Goal: Task Accomplishment & Management: Manage account settings

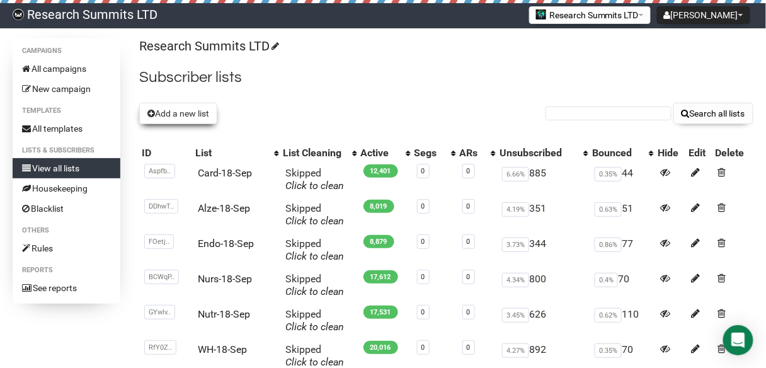
click at [200, 112] on button "Add a new list" at bounding box center [178, 113] width 78 height 21
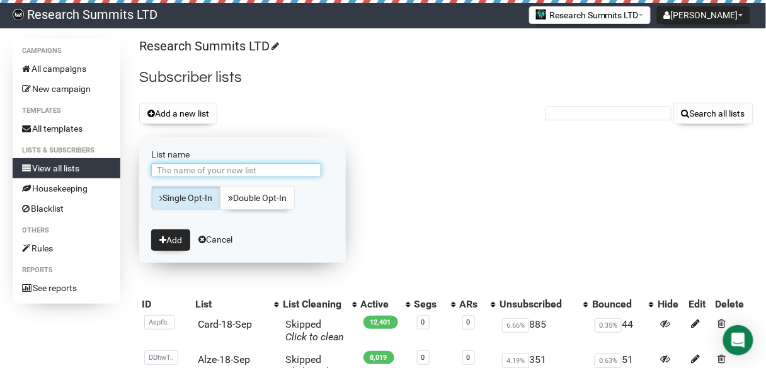
click at [222, 170] on input "List name" at bounding box center [236, 170] width 170 height 14
click at [185, 173] on input "AIin-10-Sep" at bounding box center [236, 170] width 170 height 14
type input "AIin-19-Sep"
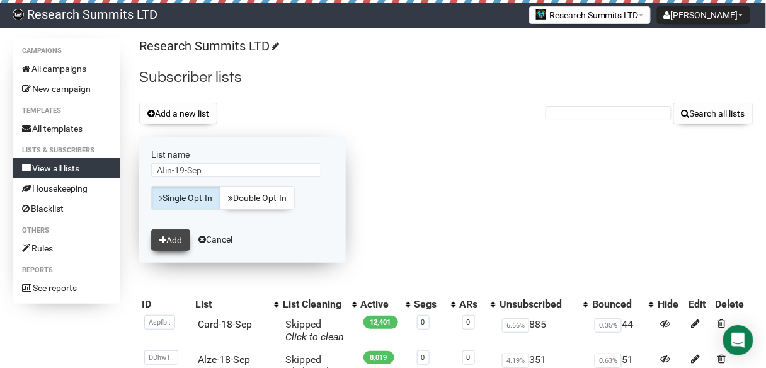
click at [175, 244] on button "Add" at bounding box center [170, 239] width 39 height 21
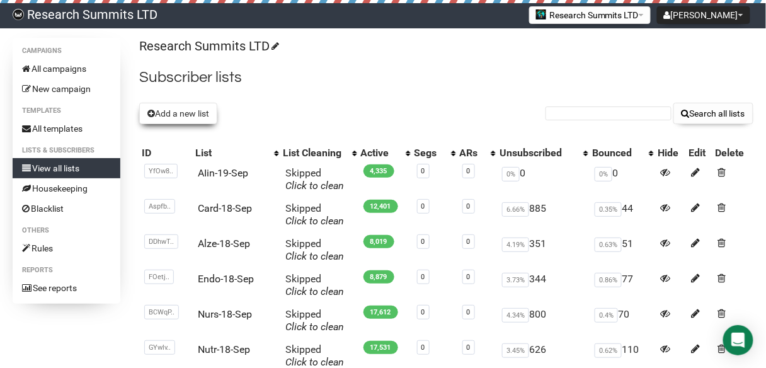
click at [176, 110] on button "Add a new list" at bounding box center [178, 113] width 78 height 21
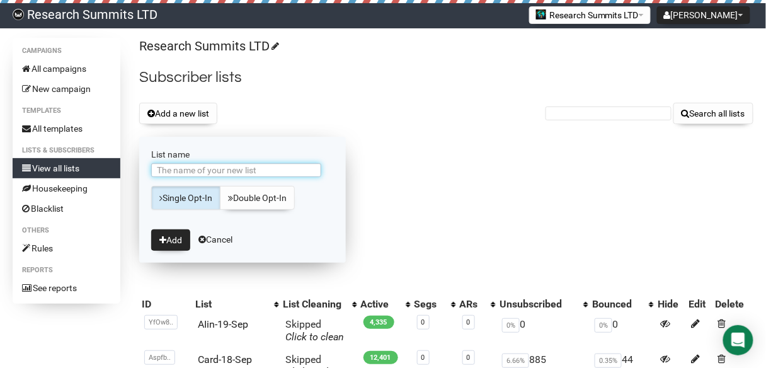
click at [241, 169] on input "List name" at bounding box center [236, 170] width 170 height 14
click at [185, 170] on input "AIin-10-Sep" at bounding box center [236, 170] width 170 height 14
click at [207, 165] on input "AIin-19-Sep" at bounding box center [236, 170] width 170 height 14
type input "AIin-19-Sep1"
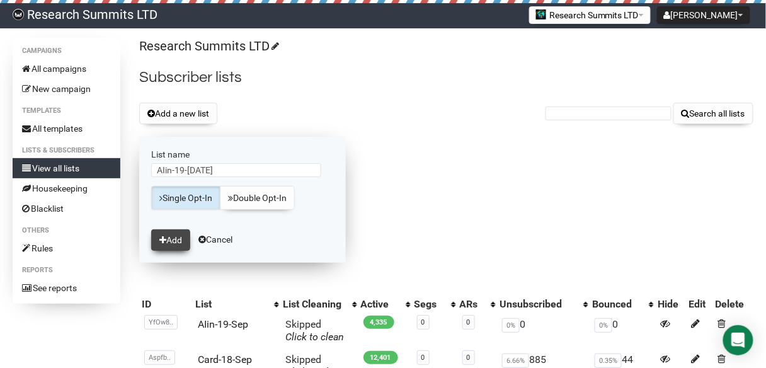
click at [178, 242] on button "Add" at bounding box center [170, 239] width 39 height 21
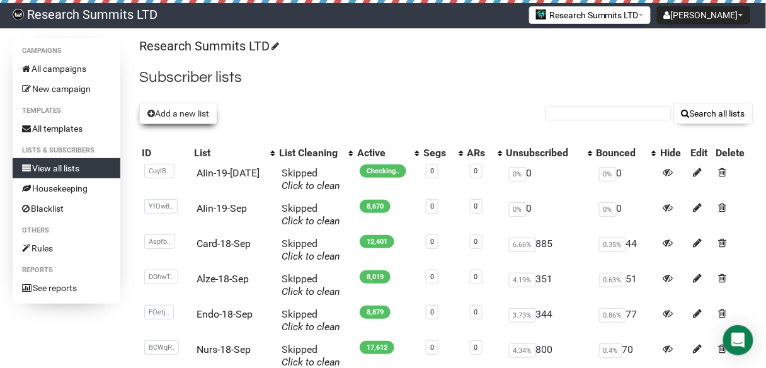
click at [202, 115] on button "Add a new list" at bounding box center [178, 113] width 78 height 21
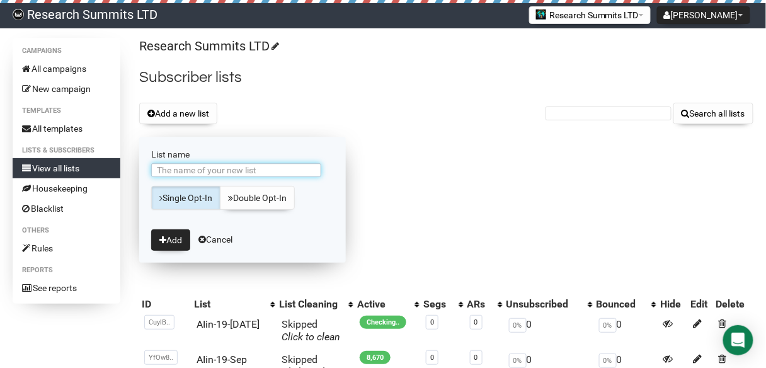
click at [231, 166] on input "List name" at bounding box center [236, 170] width 170 height 14
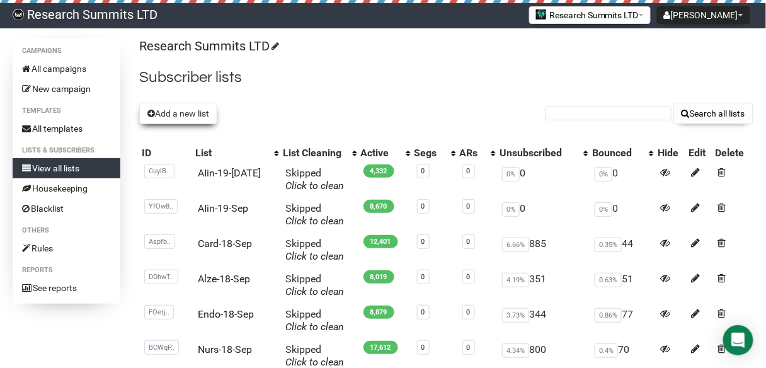
click at [179, 114] on button "Add a new list" at bounding box center [178, 113] width 78 height 21
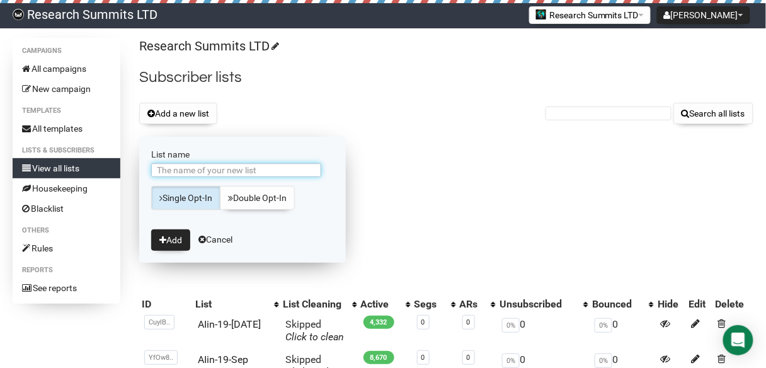
click at [250, 172] on input "List name" at bounding box center [236, 170] width 170 height 14
click at [182, 168] on input "AIin-10-Sep" at bounding box center [236, 170] width 170 height 14
click at [202, 166] on input "AIin-19-Sep" at bounding box center [236, 170] width 170 height 14
type input "AIin-19-[DATE]"
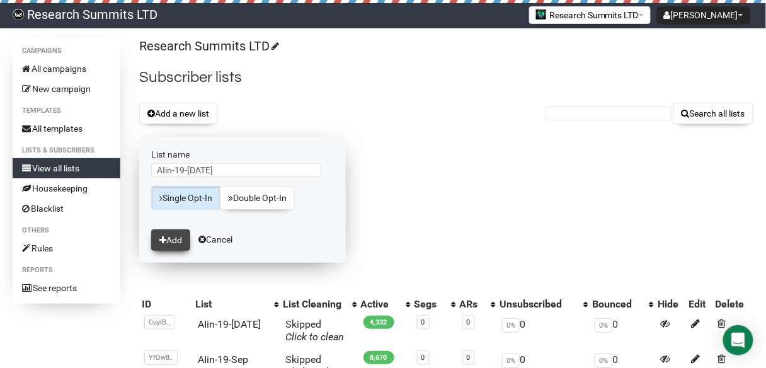
click at [174, 243] on button "Add" at bounding box center [170, 239] width 39 height 21
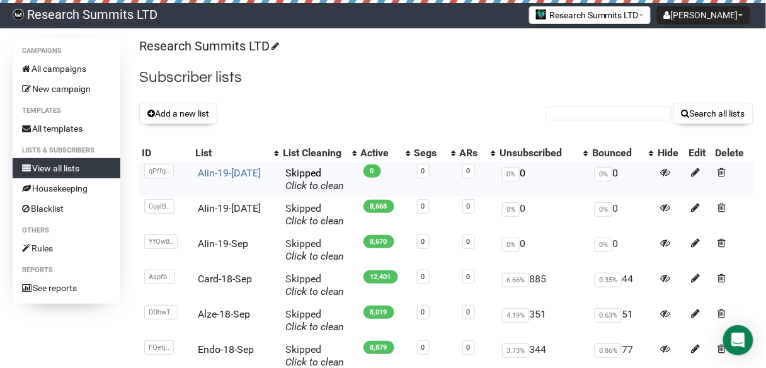
click at [217, 174] on link "AIin-19-[DATE]" at bounding box center [229, 173] width 63 height 12
click at [195, 108] on button "Add a new list" at bounding box center [178, 113] width 78 height 21
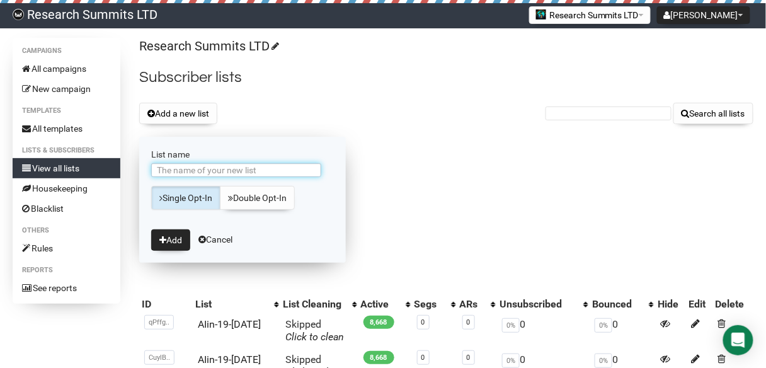
click at [227, 166] on input "List name" at bounding box center [236, 170] width 170 height 14
click at [184, 169] on input "AIin-10-Sep" at bounding box center [236, 170] width 170 height 14
click at [204, 170] on input "AIin-19-Sep" at bounding box center [236, 170] width 170 height 14
type input "AIin-19-[DATE]"
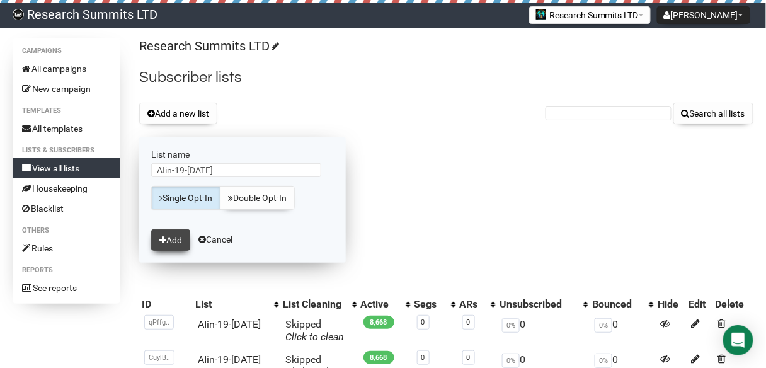
click at [180, 243] on button "Add" at bounding box center [170, 239] width 39 height 21
